Goal: Information Seeking & Learning: Check status

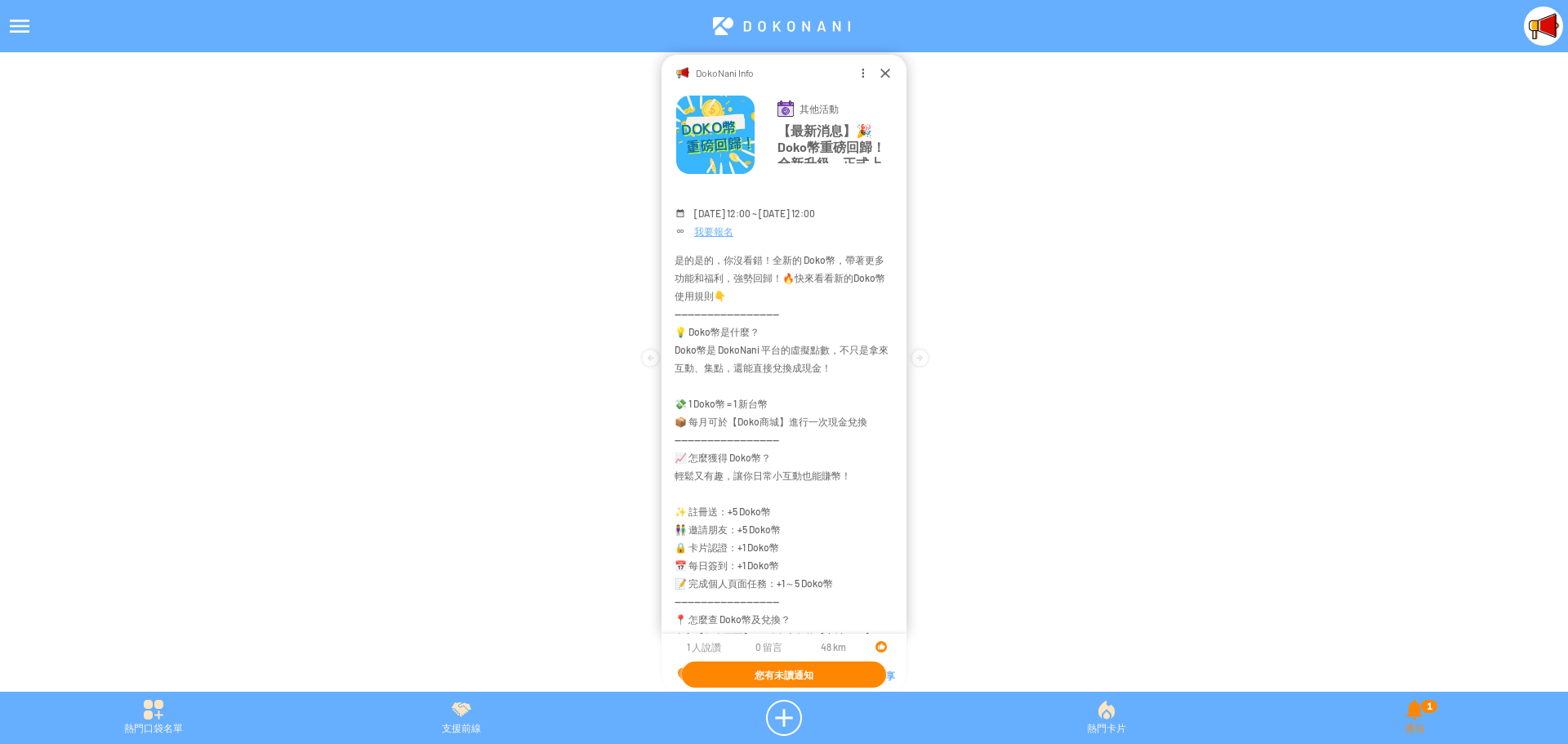
click at [1418, 709] on div "1 通知" at bounding box center [1415, 718] width 307 height 36
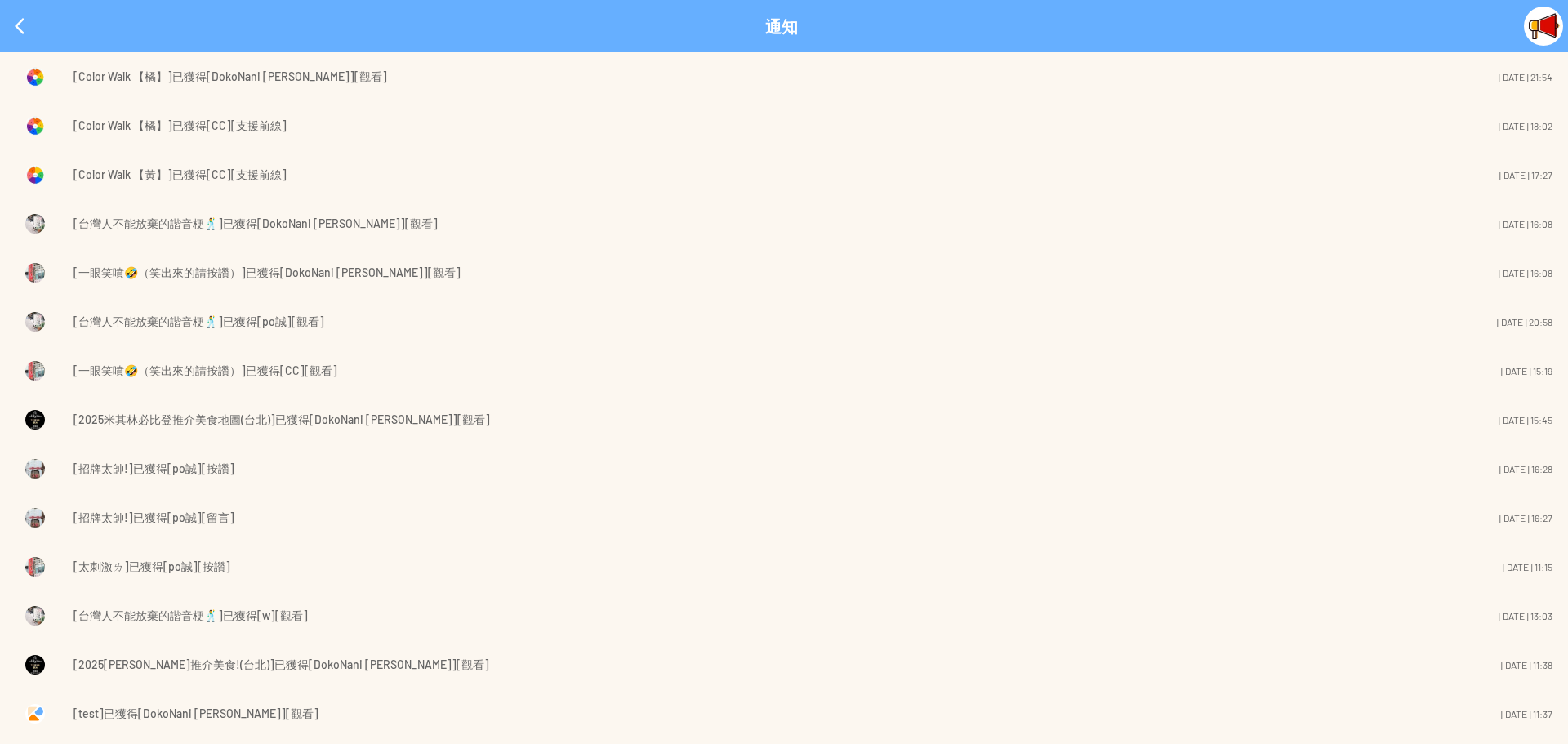
click at [214, 77] on span "[Color Walk 【橘】]已獲得[DokoNani [PERSON_NAME]][觀看]" at bounding box center [231, 77] width 314 height 19
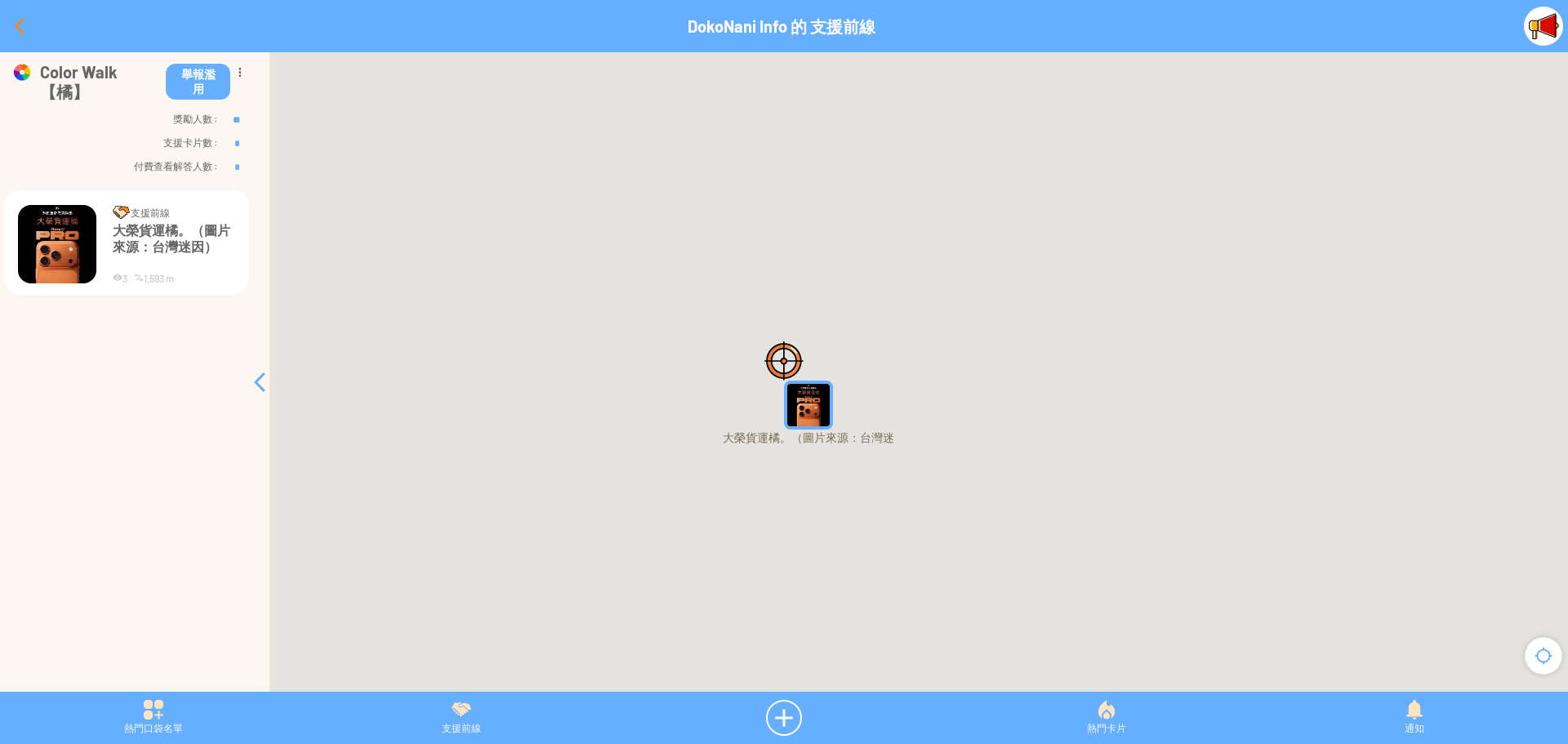
click at [15, 23] on div at bounding box center [19, 26] width 39 height 39
